Goal: Task Accomplishment & Management: Manage account settings

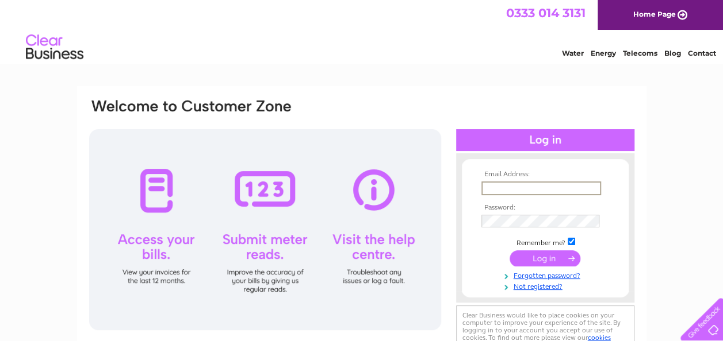
drag, startPoint x: 0, startPoint y: 0, endPoint x: 508, endPoint y: 187, distance: 541.6
click at [508, 187] on input "text" at bounding box center [541, 189] width 120 height 14
type input "nicole.campbell@avove.co.uk"
click at [556, 255] on input "submit" at bounding box center [544, 259] width 71 height 16
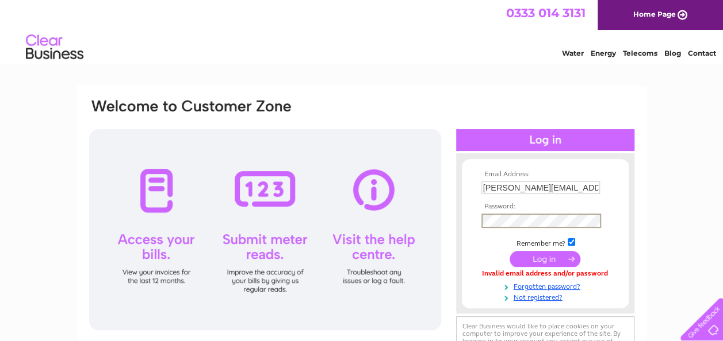
click at [530, 262] on input "submit" at bounding box center [544, 259] width 71 height 16
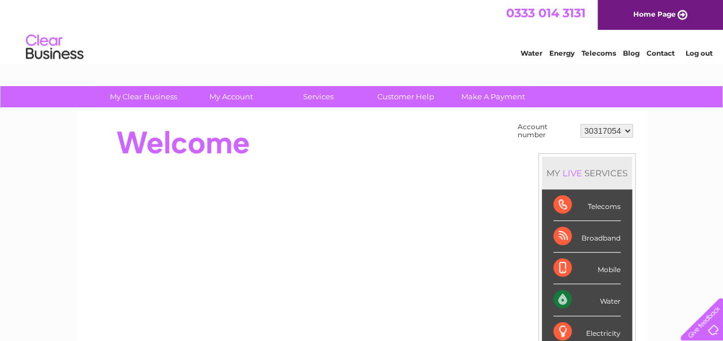
click at [551, 155] on div "MY LIVE SERVICES Telecoms Broadband Mobile Water Electricity Gas Payments" at bounding box center [586, 284] width 97 height 262
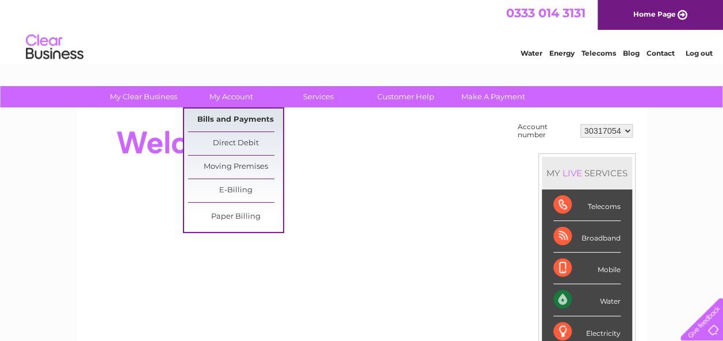
click at [226, 120] on link "Bills and Payments" at bounding box center [235, 120] width 95 height 23
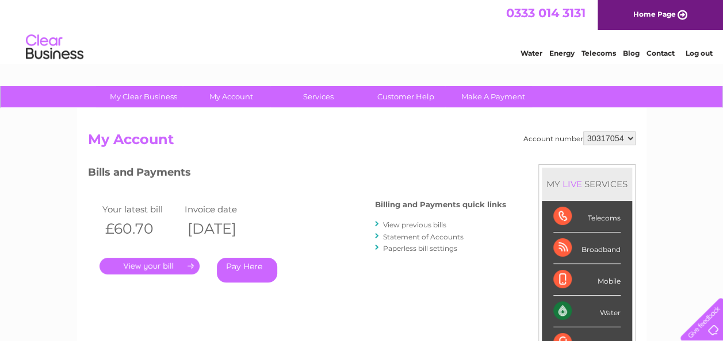
click at [173, 266] on link "." at bounding box center [149, 266] width 100 height 17
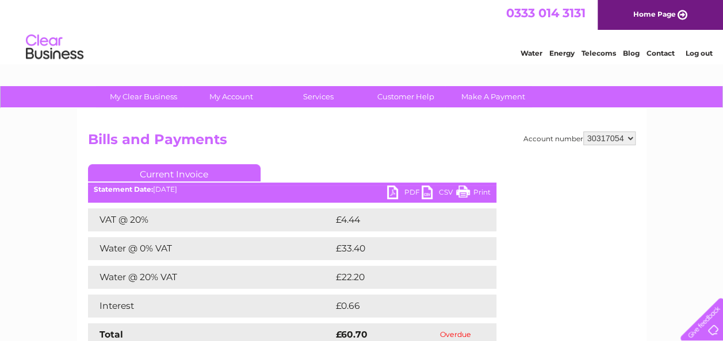
scroll to position [79, 0]
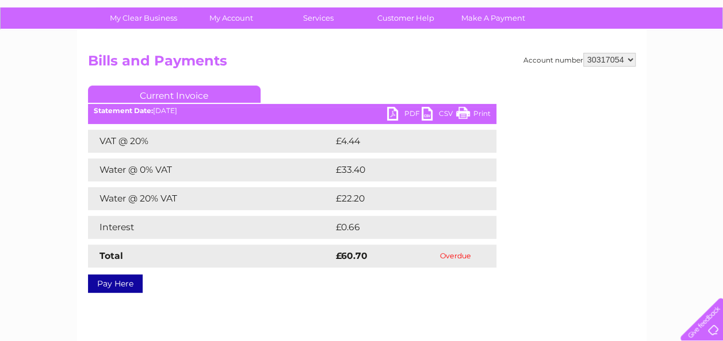
click at [397, 111] on link "PDF" at bounding box center [404, 115] width 34 height 17
